Goal: Task Accomplishment & Management: Use online tool/utility

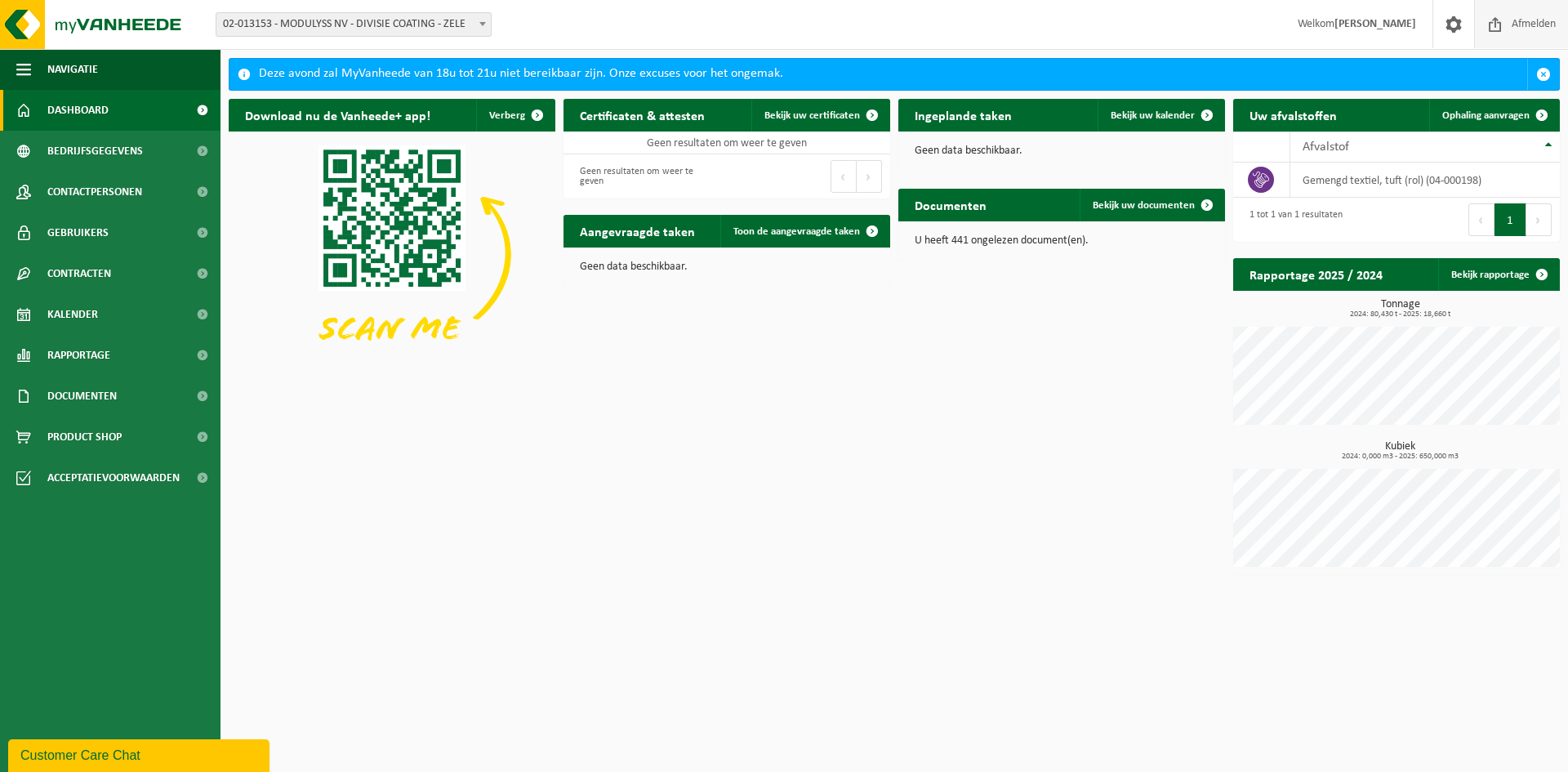
click at [1253, 17] on span "Afmelden" at bounding box center [1533, 24] width 52 height 48
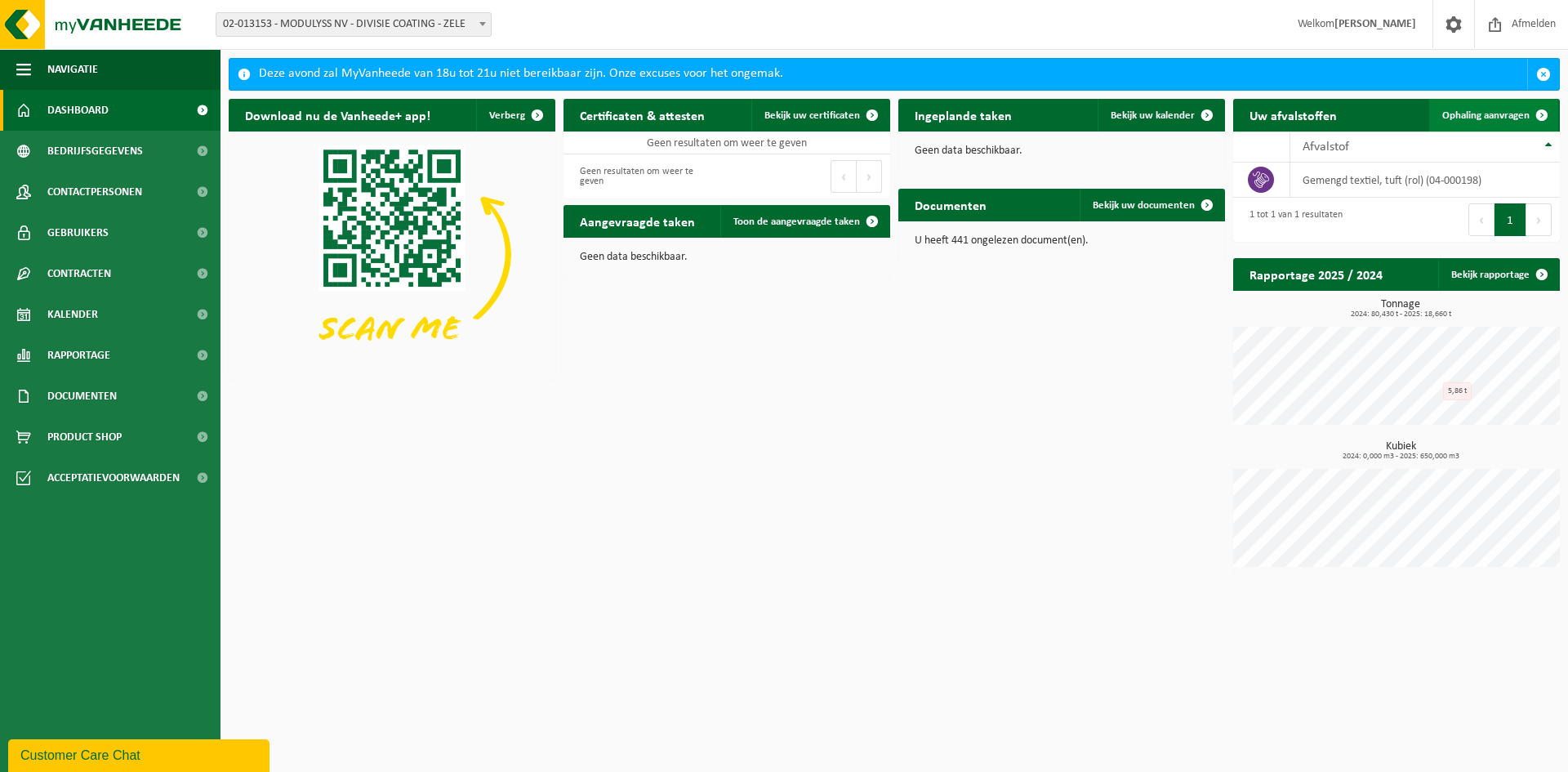
click at [1488, 117] on span "Ophaling aanvragen" at bounding box center [1485, 115] width 87 height 10
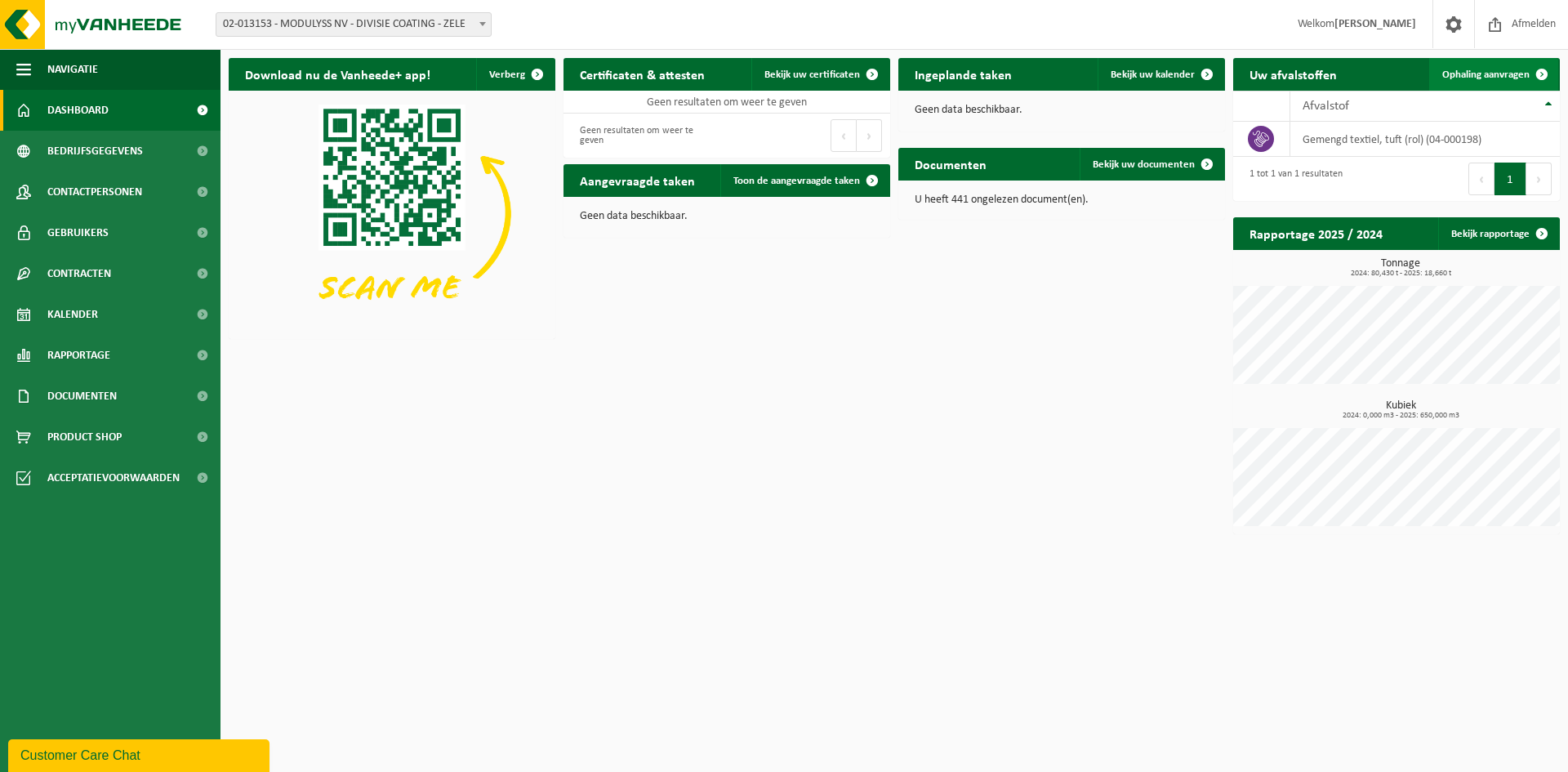
click at [1497, 79] on span "Ophaling aanvragen" at bounding box center [1485, 74] width 87 height 10
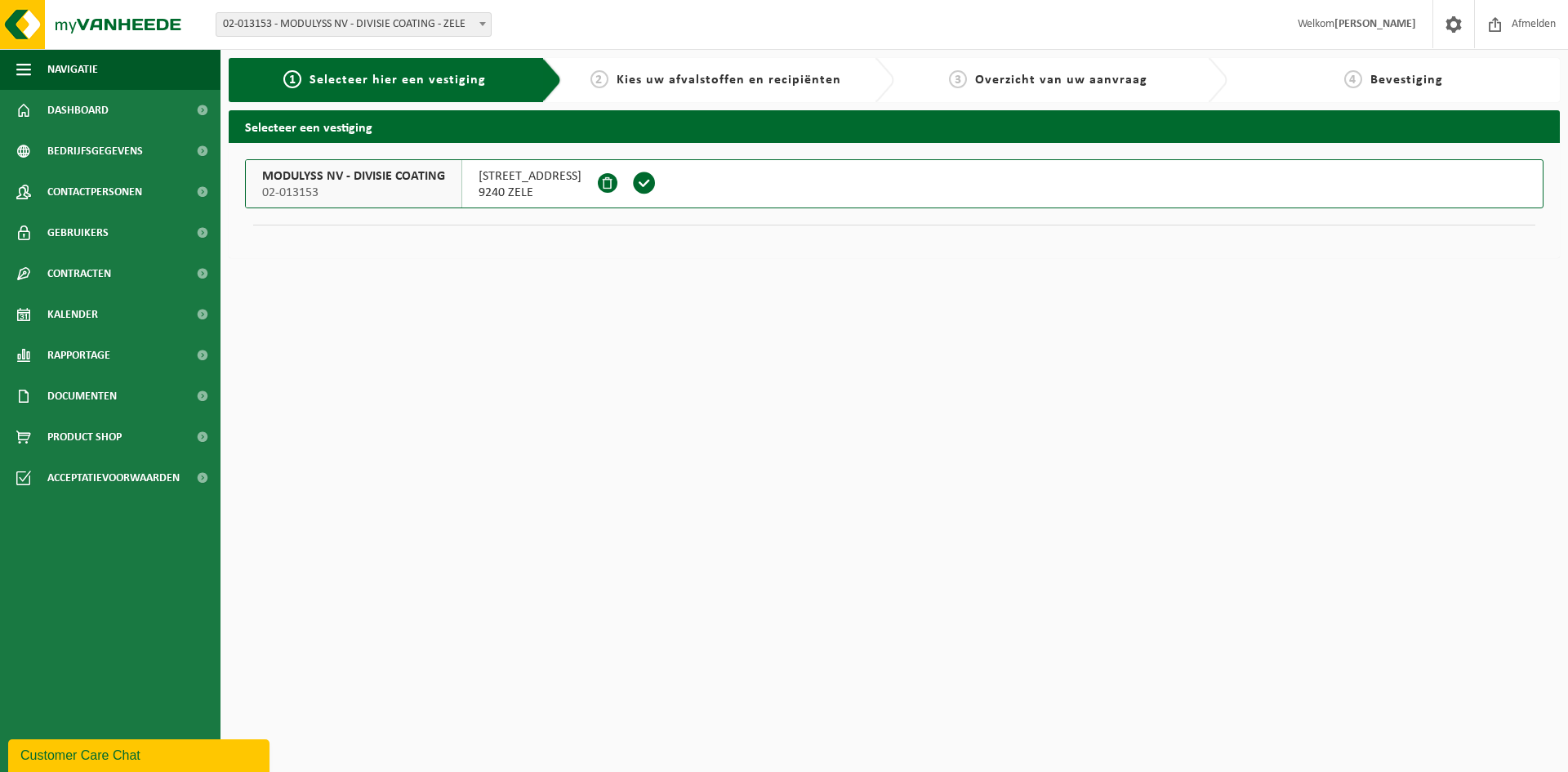
click at [516, 177] on span "ZEVENSTERRESTRAAT 21" at bounding box center [529, 176] width 103 height 16
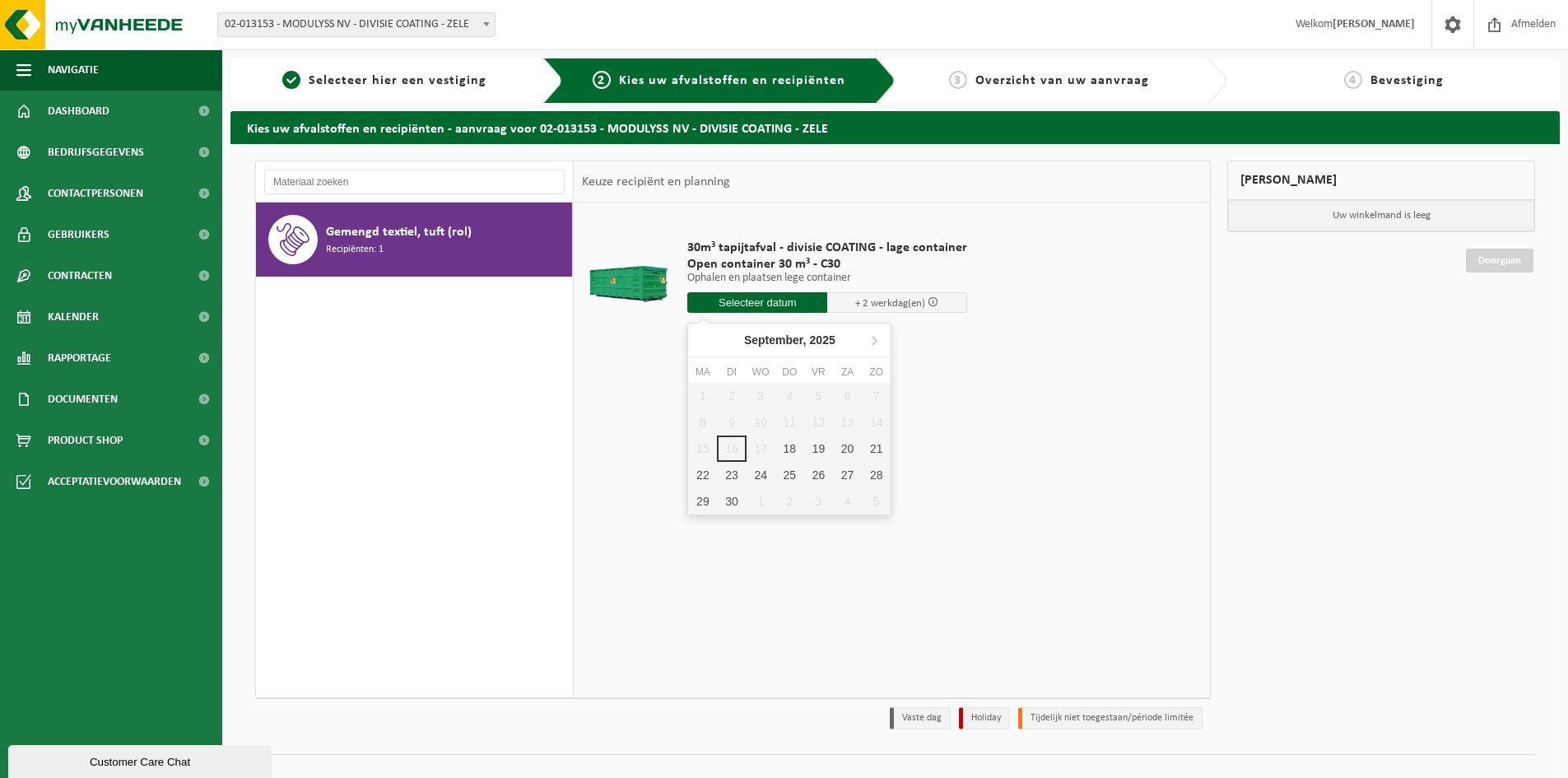
click at [765, 302] on input "text" at bounding box center [757, 302] width 140 height 20
click at [794, 448] on div "18" at bounding box center [789, 447] width 29 height 26
type input "Van [DATE]"
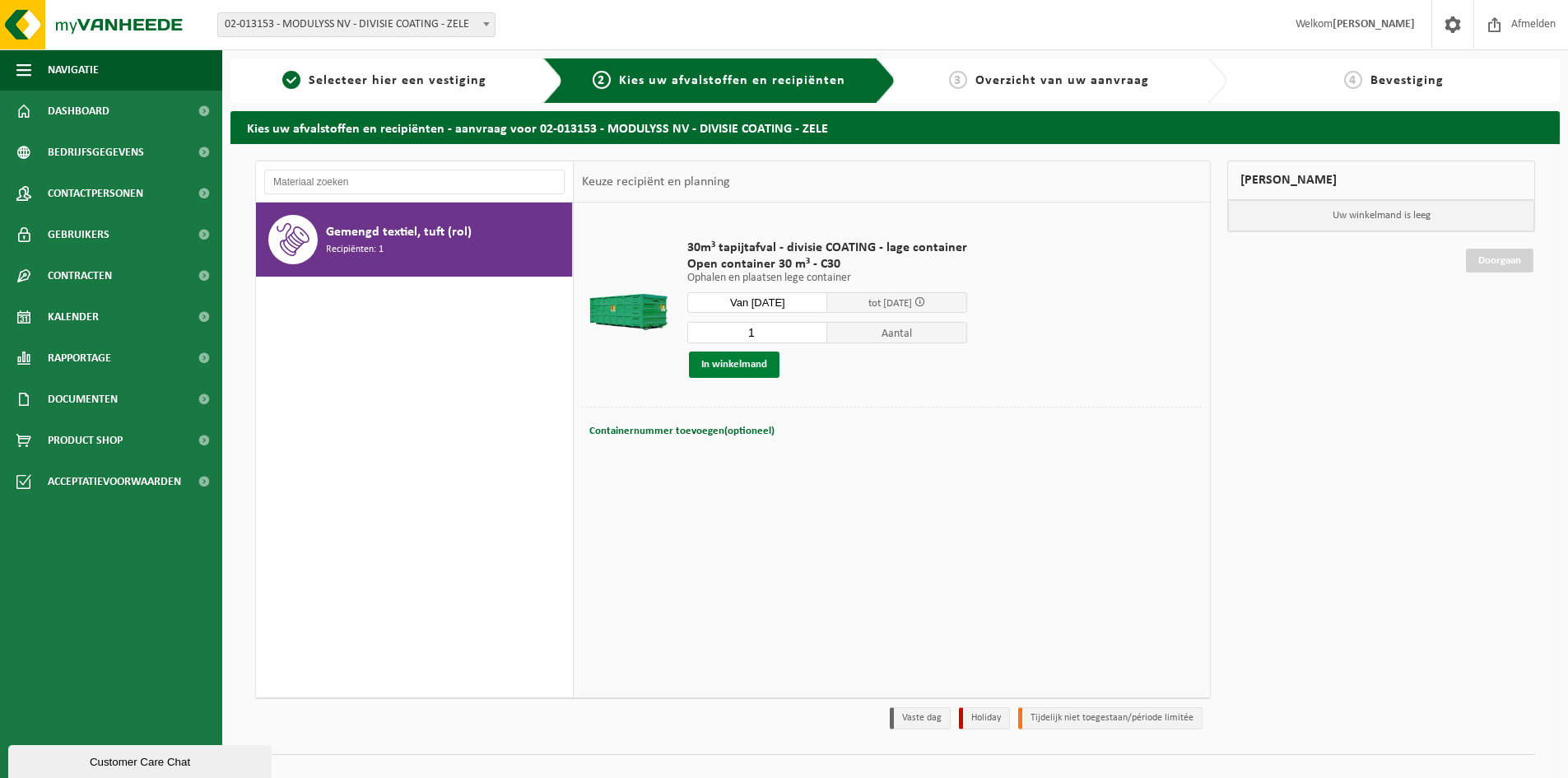
click at [753, 368] on button "In winkelmand" at bounding box center [734, 364] width 91 height 26
